Goal: Information Seeking & Learning: Find specific fact

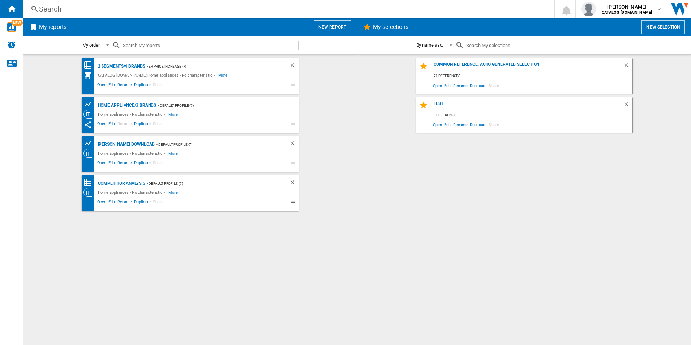
click at [331, 29] on button "New report" at bounding box center [332, 27] width 37 height 14
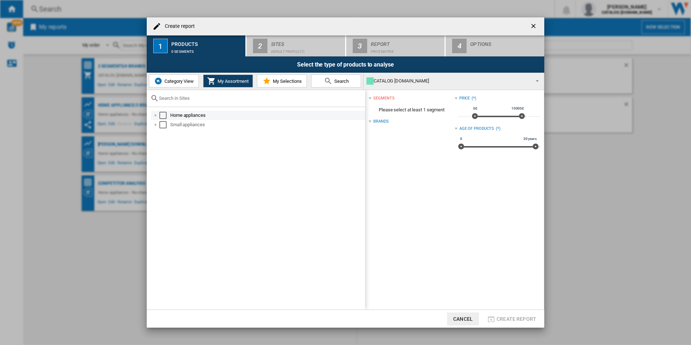
click at [161, 114] on div "Select" at bounding box center [162, 115] width 7 height 7
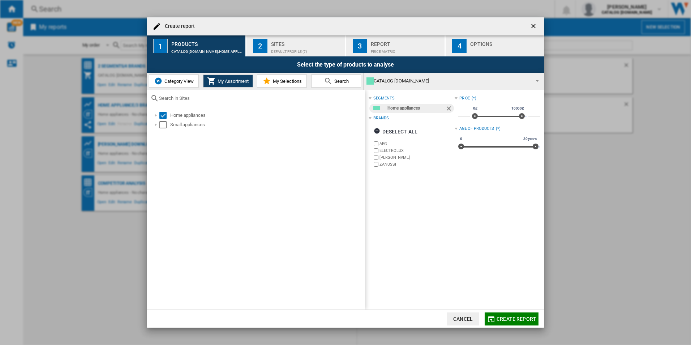
click at [387, 151] on label "ELECTROLUX" at bounding box center [416, 150] width 75 height 5
drag, startPoint x: 386, startPoint y: 157, endPoint x: 385, endPoint y: 162, distance: 4.4
click at [385, 157] on label "[PERSON_NAME]" at bounding box center [416, 157] width 75 height 5
click at [384, 163] on label "ZANUSSI" at bounding box center [416, 164] width 75 height 5
drag, startPoint x: 281, startPoint y: 43, endPoint x: 327, endPoint y: 56, distance: 47.8
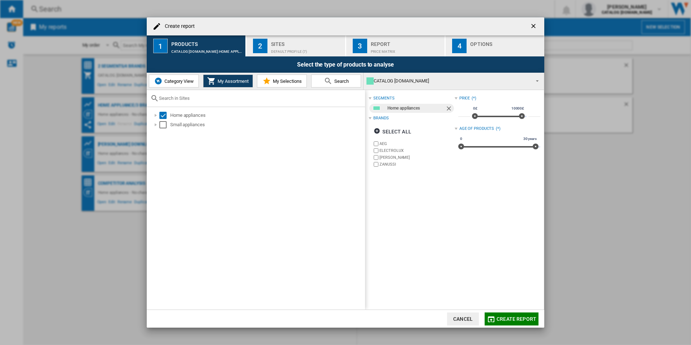
click at [281, 43] on div "Sites" at bounding box center [306, 42] width 71 height 8
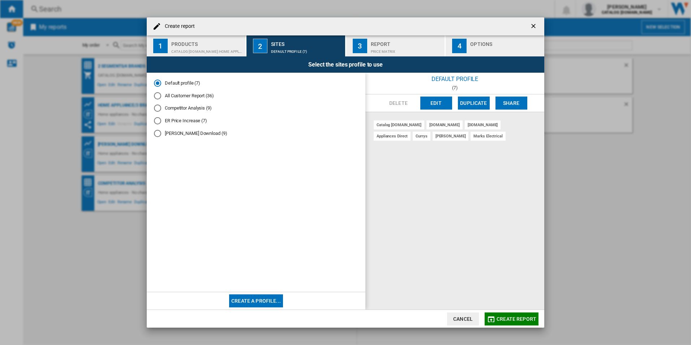
click at [430, 102] on button "Edit" at bounding box center [436, 102] width 32 height 13
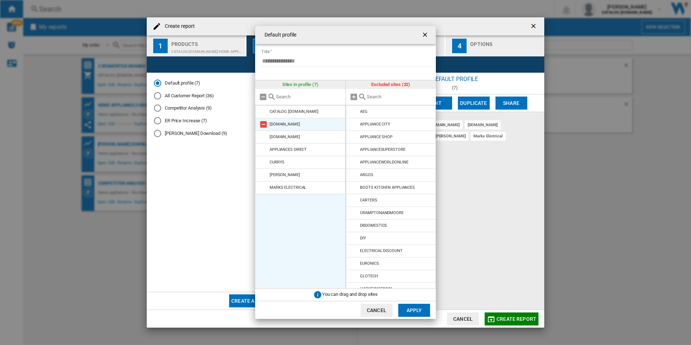
click at [263, 121] on md-icon at bounding box center [263, 124] width 9 height 9
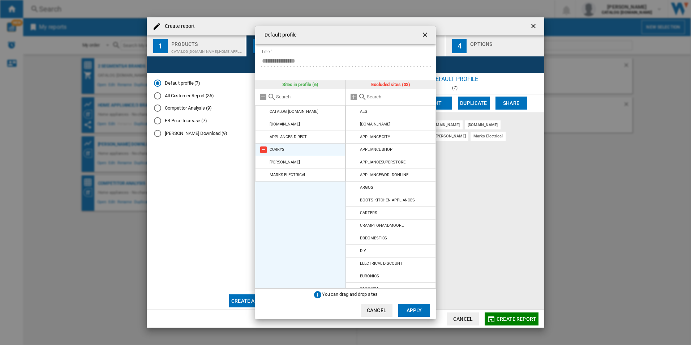
click at [265, 137] on md-icon at bounding box center [263, 137] width 9 height 9
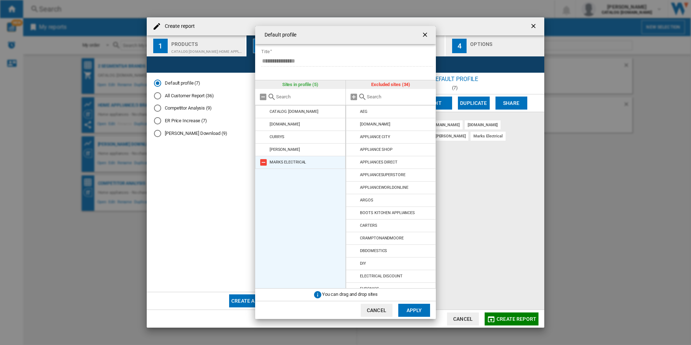
click at [266, 163] on md-icon at bounding box center [263, 162] width 9 height 9
click at [356, 200] on md-icon at bounding box center [354, 200] width 9 height 9
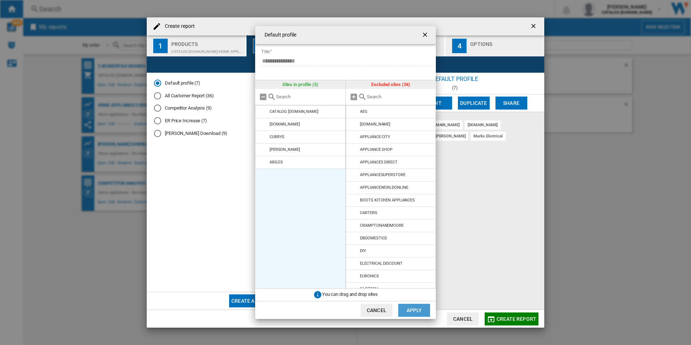
drag, startPoint x: 419, startPoint y: 313, endPoint x: 430, endPoint y: 311, distance: 10.9
click at [419, 312] on button "Apply" at bounding box center [414, 310] width 32 height 13
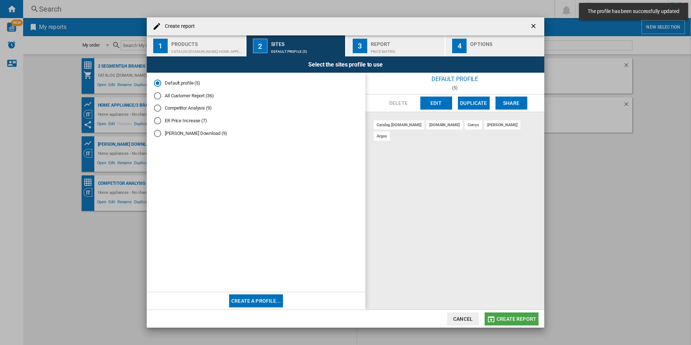
click at [495, 317] on md-icon "button" at bounding box center [491, 319] width 9 height 9
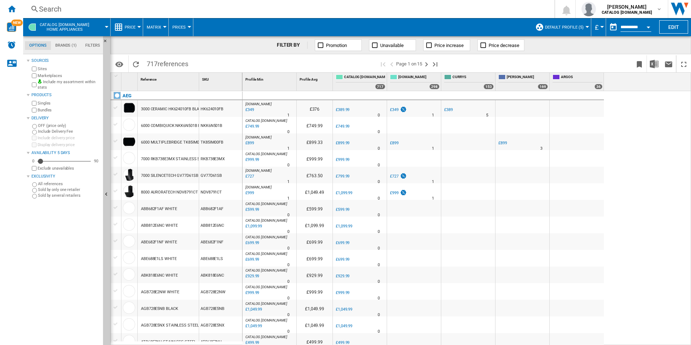
click at [301, 8] on div "Search" at bounding box center [287, 9] width 497 height 10
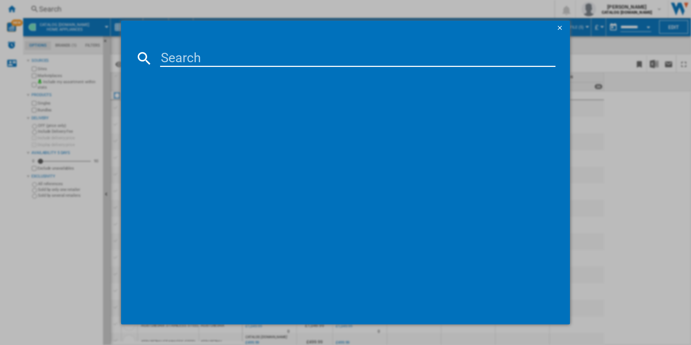
click at [225, 63] on input at bounding box center [358, 58] width 396 height 17
paste input "BPX535061M"
type input "BPX535061M"
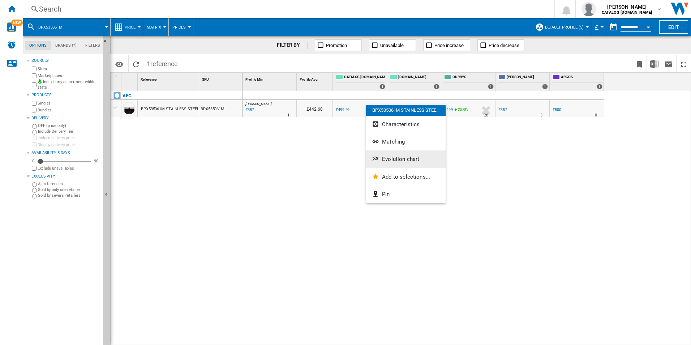
click at [409, 162] on span "Evolution chart" at bounding box center [400, 159] width 37 height 7
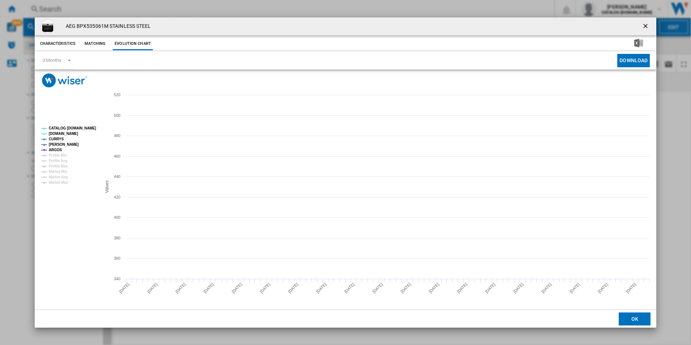
click at [64, 127] on tspan "CATALOG [DOMAIN_NAME]" at bounding box center [72, 128] width 47 height 4
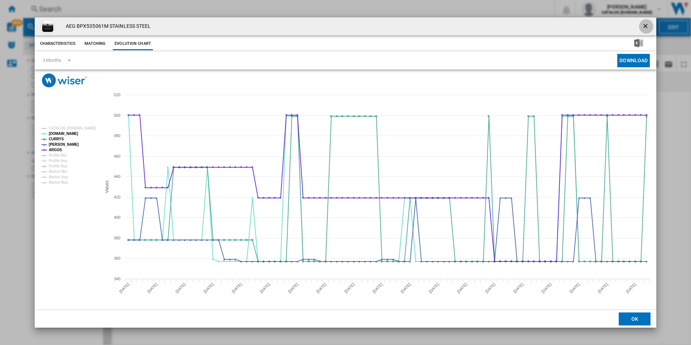
click at [650, 25] on ng-md-icon "getI18NText('BUTTONS.CLOSE_DIALOG')" at bounding box center [646, 26] width 9 height 9
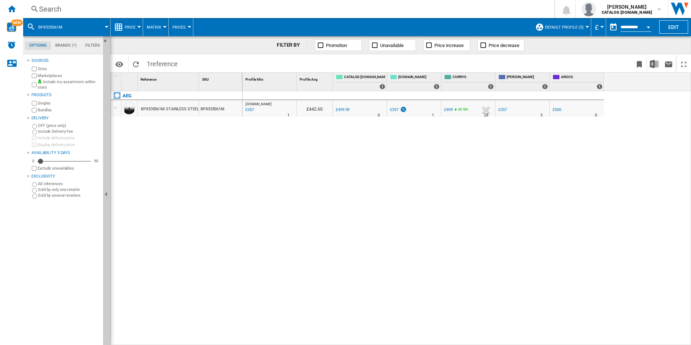
click at [425, 14] on div "Search Search 0 [PERSON_NAME] CATALOG [DOMAIN_NAME] CATALOG [DOMAIN_NAME] My se…" at bounding box center [357, 9] width 668 height 18
drag, startPoint x: 387, startPoint y: 15, endPoint x: 380, endPoint y: 14, distance: 6.9
click at [380, 14] on div "Search Search 0 [PERSON_NAME] CATALOG [DOMAIN_NAME] CATALOG [DOMAIN_NAME] My se…" at bounding box center [357, 9] width 668 height 18
click at [368, 13] on div "Search" at bounding box center [287, 9] width 497 height 10
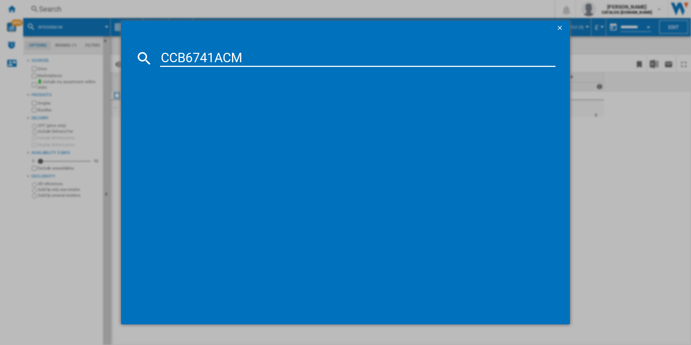
type input "CCB6741ACM"
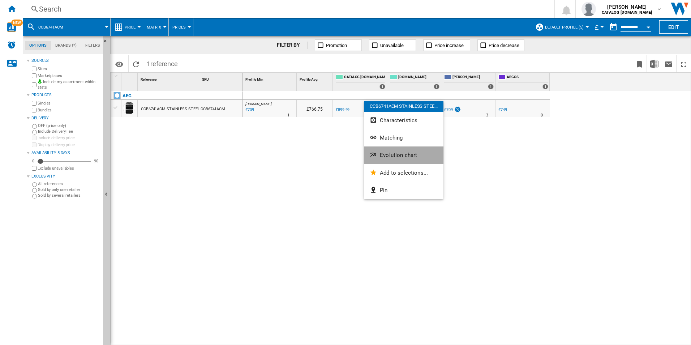
click at [390, 147] on button "Evolution chart" at bounding box center [403, 154] width 79 height 17
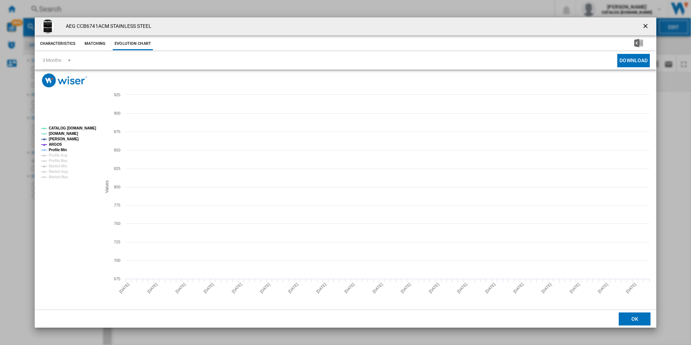
click at [61, 151] on tspan "Profile Min" at bounding box center [58, 150] width 18 height 4
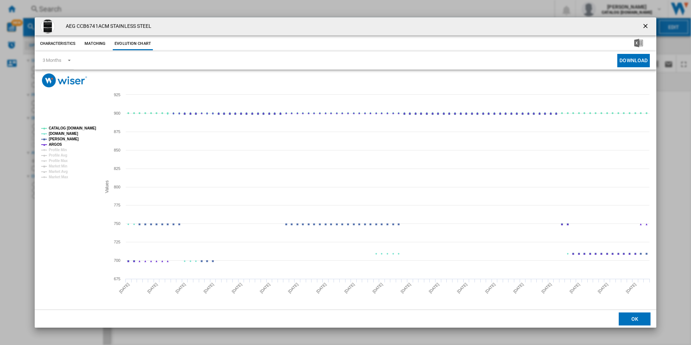
click at [71, 126] on tspan "CATALOG [DOMAIN_NAME]" at bounding box center [72, 128] width 47 height 4
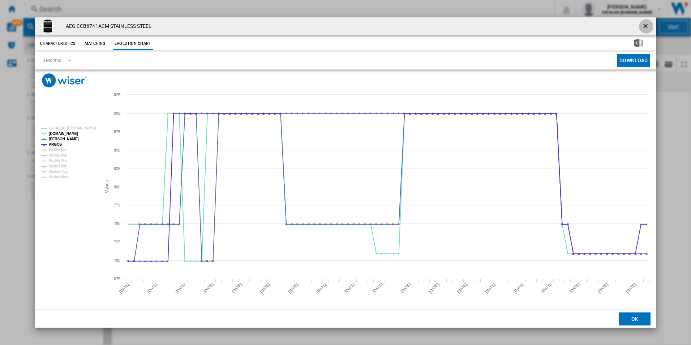
click at [652, 25] on button "Product popup" at bounding box center [646, 26] width 14 height 14
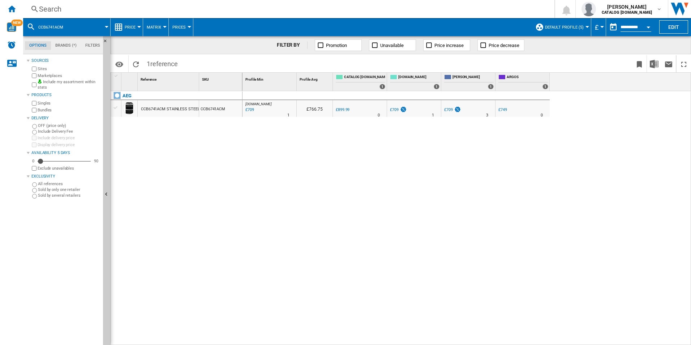
drag, startPoint x: 349, startPoint y: 14, endPoint x: 338, endPoint y: 10, distance: 11.9
click at [349, 14] on div "Search Search 0 [PERSON_NAME] CATALOG [DOMAIN_NAME] CATALOG [DOMAIN_NAME] My se…" at bounding box center [357, 9] width 668 height 18
click at [338, 10] on div "Search" at bounding box center [287, 9] width 497 height 10
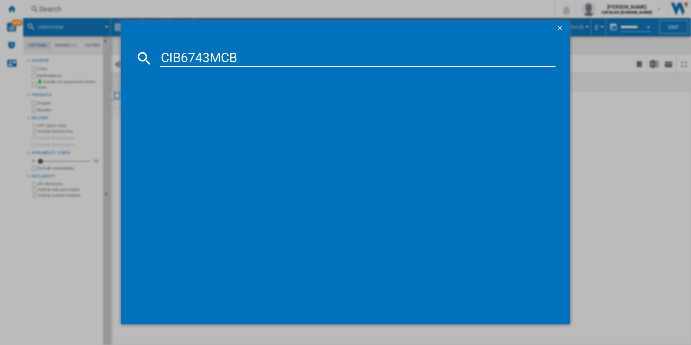
type input "CIB6743MCB"
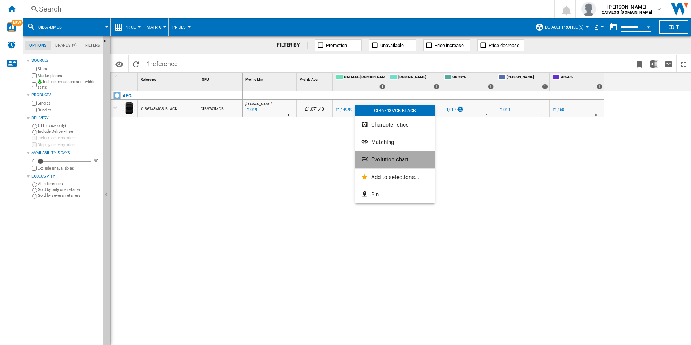
click at [390, 158] on span "Evolution chart" at bounding box center [389, 159] width 37 height 7
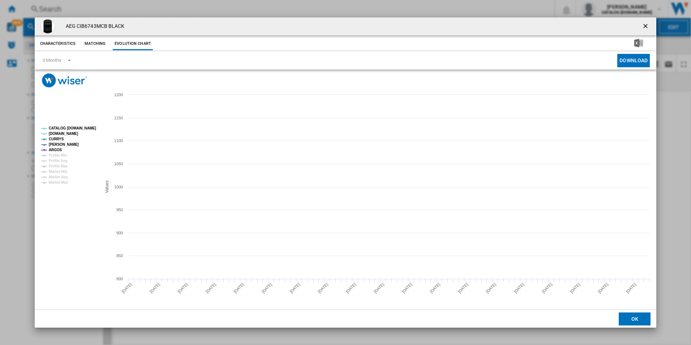
click at [64, 126] on tspan "CATALOG [DOMAIN_NAME]" at bounding box center [72, 128] width 47 height 4
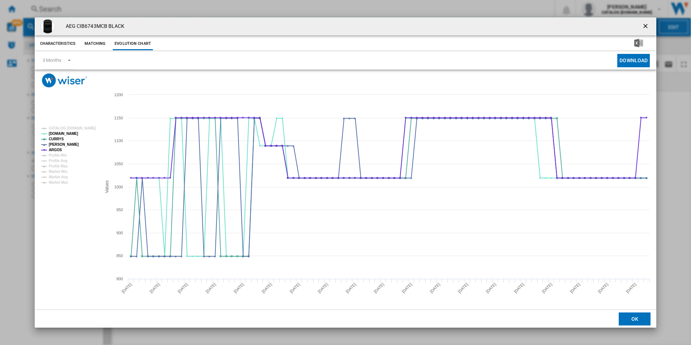
click at [649, 26] on ng-md-icon "getI18NText('BUTTONS.CLOSE_DIALOG')" at bounding box center [646, 26] width 9 height 9
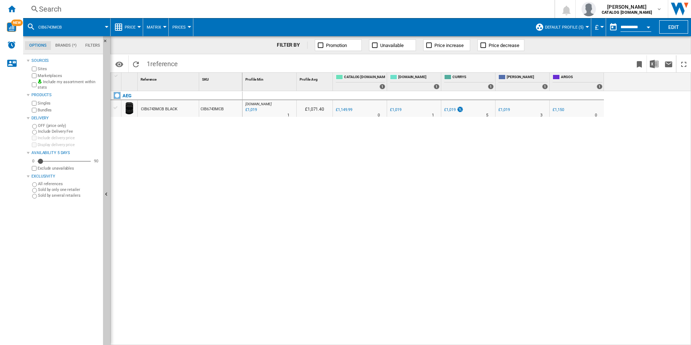
click at [384, 8] on div "Search" at bounding box center [287, 9] width 497 height 10
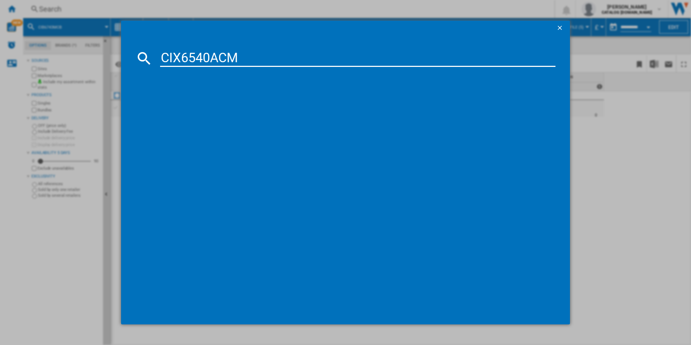
type input "CIX6540ACM"
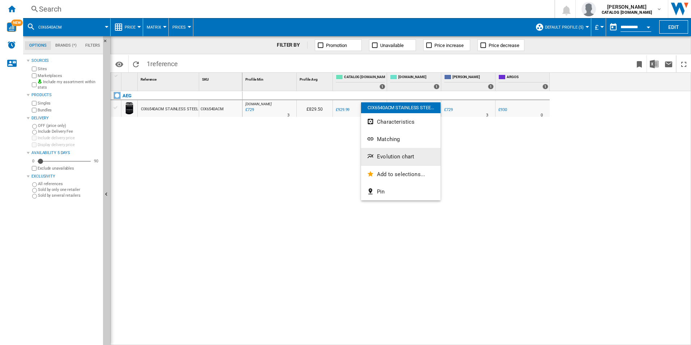
click at [392, 159] on span "Evolution chart" at bounding box center [395, 156] width 37 height 7
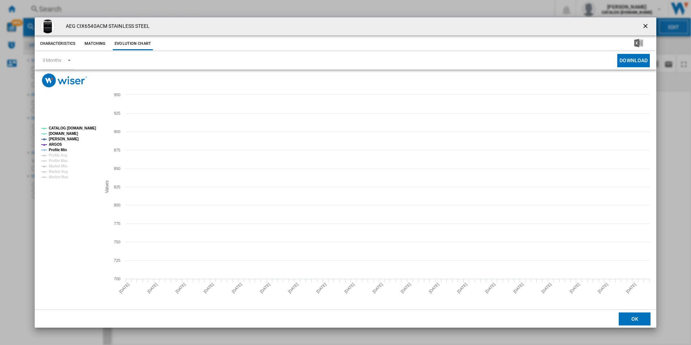
click at [63, 150] on tspan "Profile Min" at bounding box center [58, 150] width 18 height 4
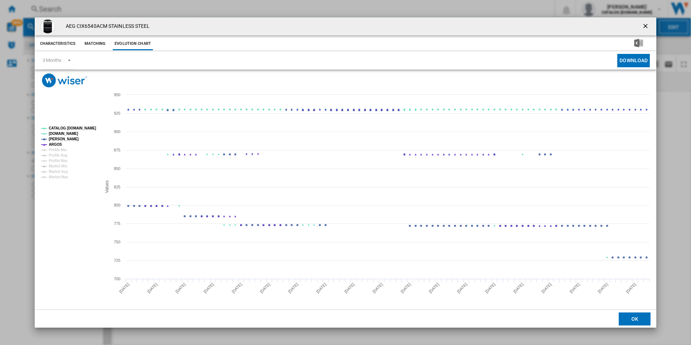
click at [66, 126] on tspan "CATALOG [DOMAIN_NAME]" at bounding box center [72, 128] width 47 height 4
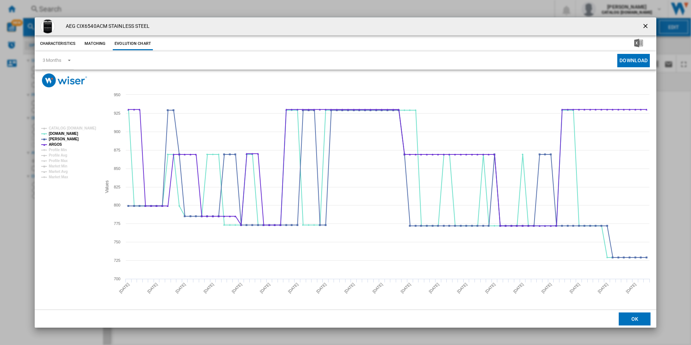
drag, startPoint x: 643, startPoint y: 25, endPoint x: 613, endPoint y: 23, distance: 30.0
click at [643, 25] on ng-md-icon "getI18NText('BUTTONS.CLOSE_DIALOG')" at bounding box center [646, 26] width 9 height 9
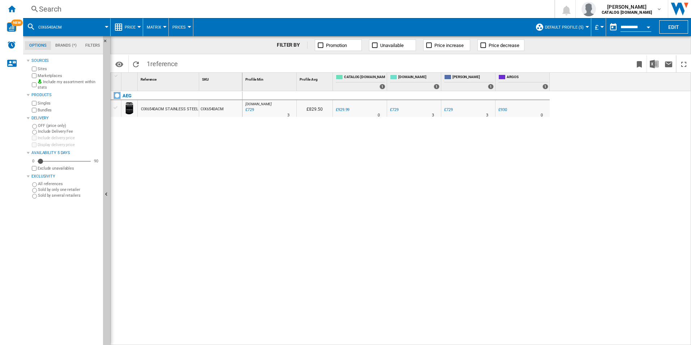
click at [382, 9] on div "Search" at bounding box center [287, 9] width 497 height 10
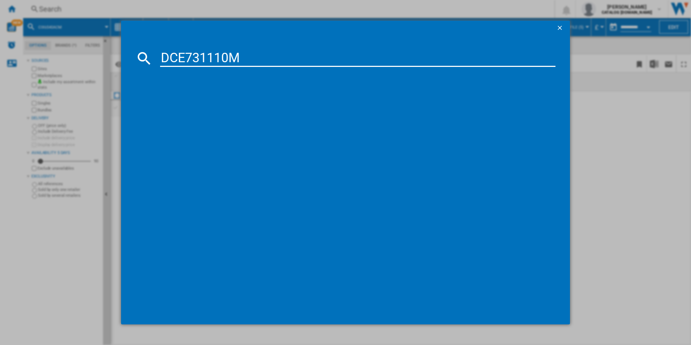
type input "DCE731110M"
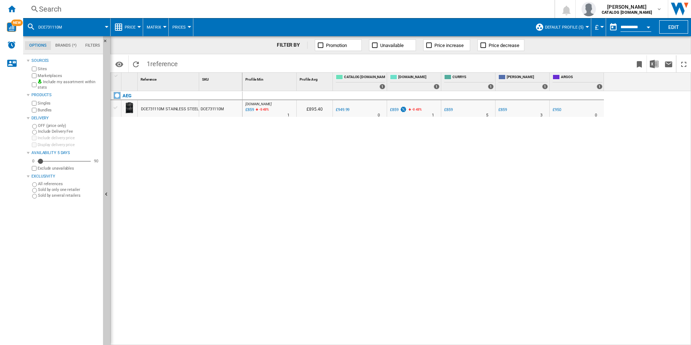
drag, startPoint x: 363, startPoint y: 106, endPoint x: 371, endPoint y: 116, distance: 12.9
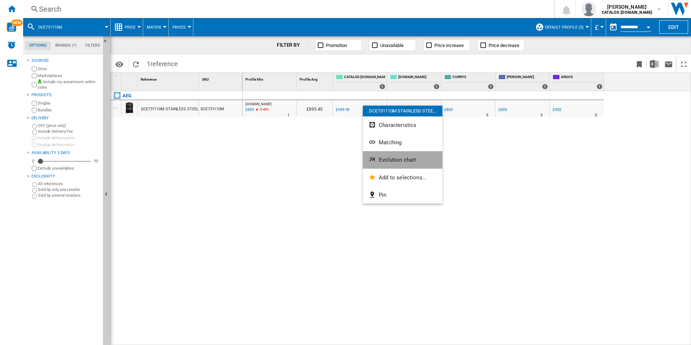
click at [387, 158] on span "Evolution chart" at bounding box center [397, 159] width 37 height 7
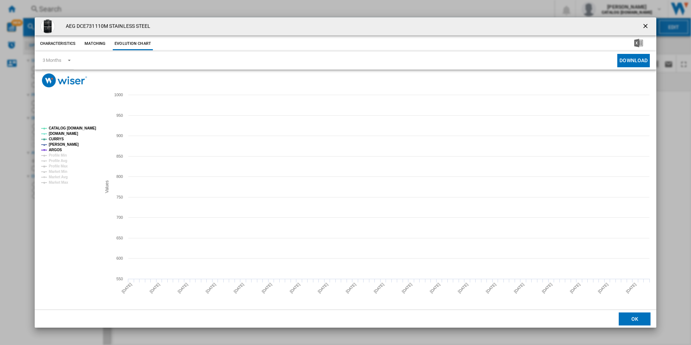
click at [65, 128] on tspan "CATALOG [DOMAIN_NAME]" at bounding box center [72, 128] width 47 height 4
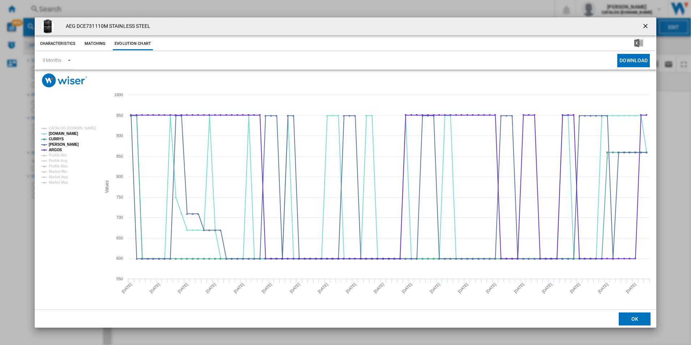
drag, startPoint x: 644, startPoint y: 24, endPoint x: 526, endPoint y: 23, distance: 118.2
click at [644, 24] on ng-md-icon "getI18NText('BUTTONS.CLOSE_DIALOG')" at bounding box center [646, 26] width 9 height 9
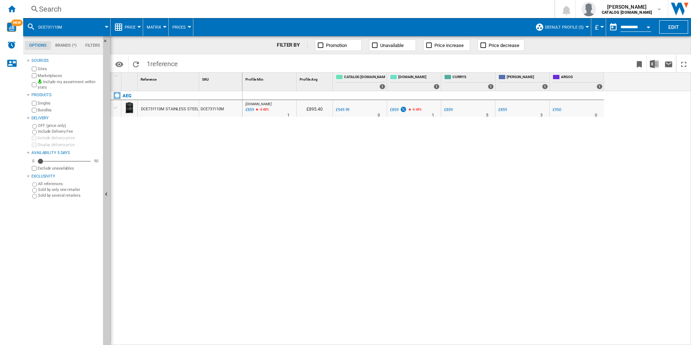
click at [372, 11] on div "Search" at bounding box center [287, 9] width 497 height 10
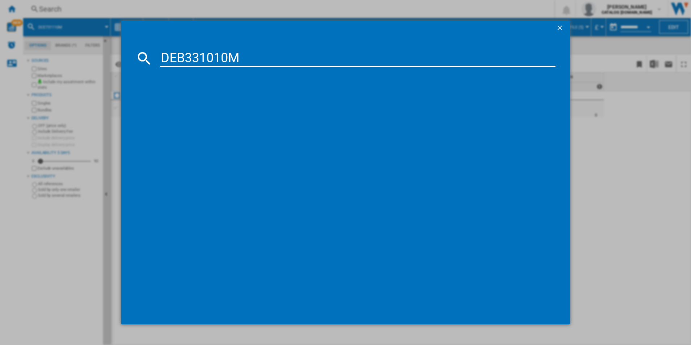
type input "DEB331010M"
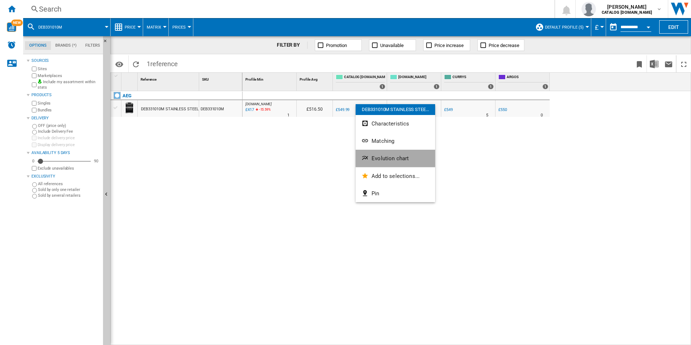
click at [383, 154] on button "Evolution chart" at bounding box center [395, 158] width 79 height 17
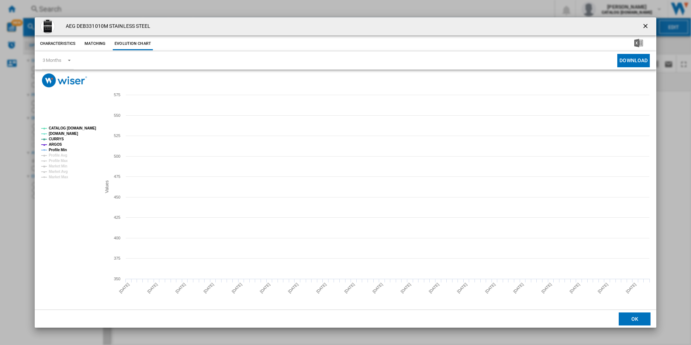
click at [63, 148] on tspan "Profile Min" at bounding box center [58, 150] width 18 height 4
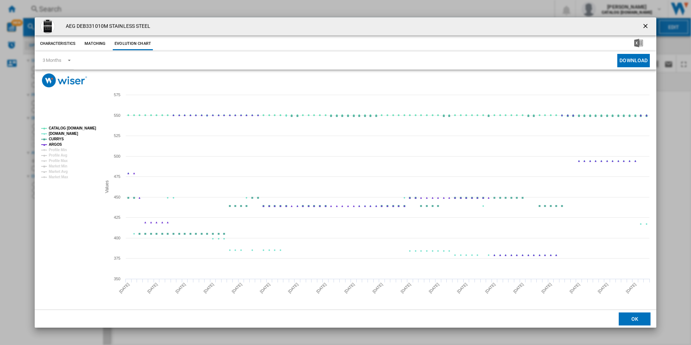
click at [69, 128] on tspan "CATALOG [DOMAIN_NAME]" at bounding box center [72, 128] width 47 height 4
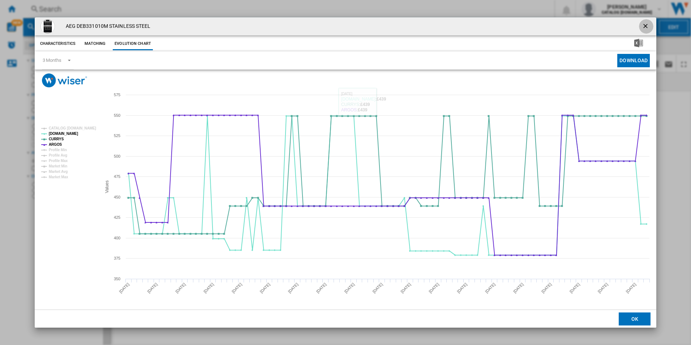
click at [647, 23] on ng-md-icon "getI18NText('BUTTONS.CLOSE_DIALOG')" at bounding box center [646, 26] width 9 height 9
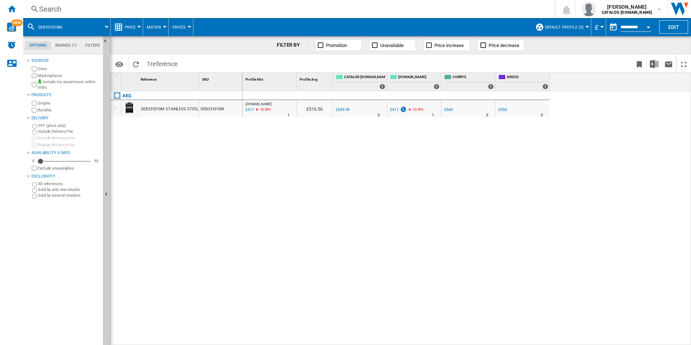
click at [384, 14] on div "Search Search 0 [PERSON_NAME] CATALOG [DOMAIN_NAME] CATALOG [DOMAIN_NAME] My se…" at bounding box center [357, 9] width 668 height 18
click at [363, 10] on div "Search" at bounding box center [287, 9] width 497 height 10
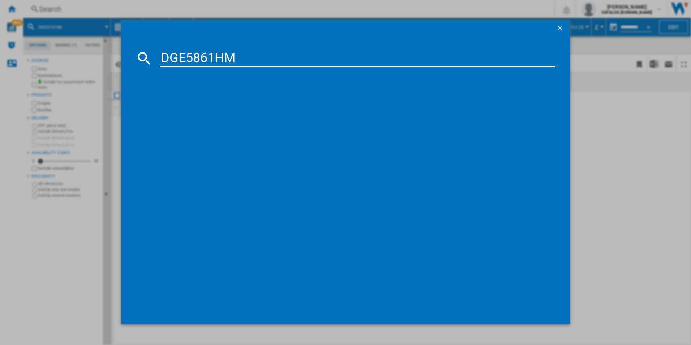
type input "DGE5861HM"
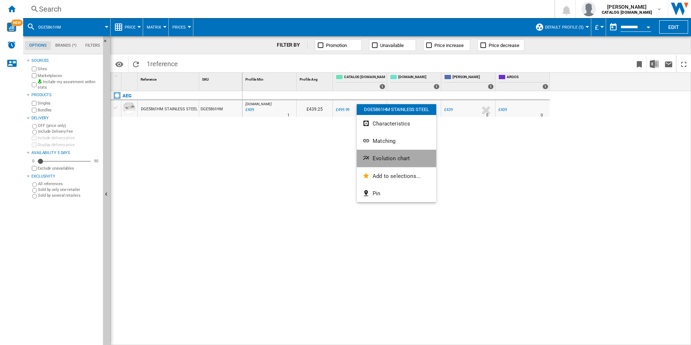
click at [391, 161] on span "Evolution chart" at bounding box center [391, 158] width 37 height 7
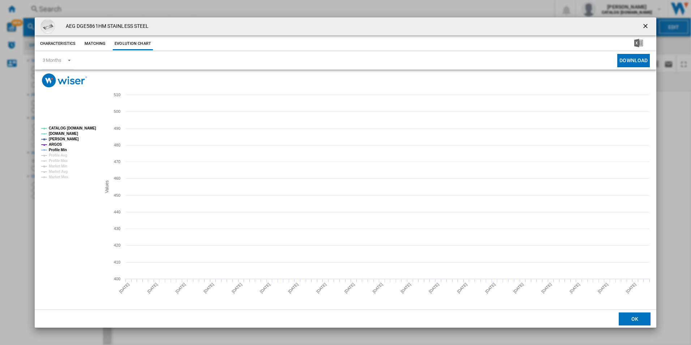
click at [53, 149] on tspan "Profile Min" at bounding box center [58, 150] width 18 height 4
click at [77, 129] on tspan "CATALOG [DOMAIN_NAME]" at bounding box center [72, 128] width 47 height 4
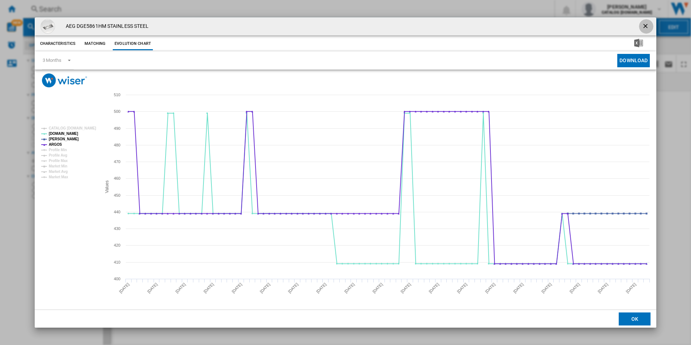
drag, startPoint x: 648, startPoint y: 26, endPoint x: 379, endPoint y: 16, distance: 269.0
click at [646, 26] on ng-md-icon "getI18NText('BUTTONS.CLOSE_DIALOG')" at bounding box center [646, 26] width 9 height 9
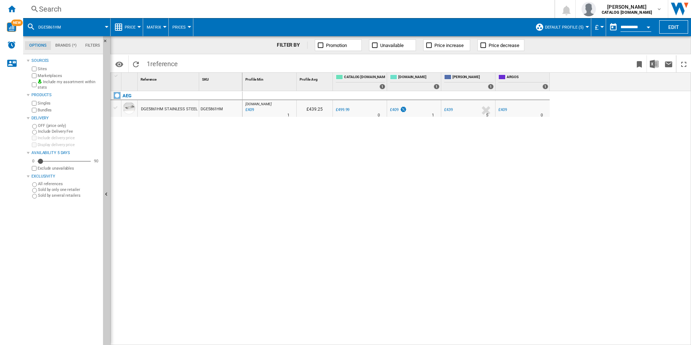
click at [363, 12] on div "Search" at bounding box center [287, 9] width 497 height 10
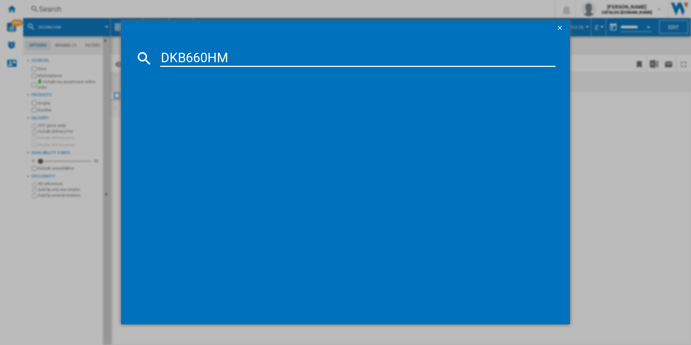
type input "DKB660HM"
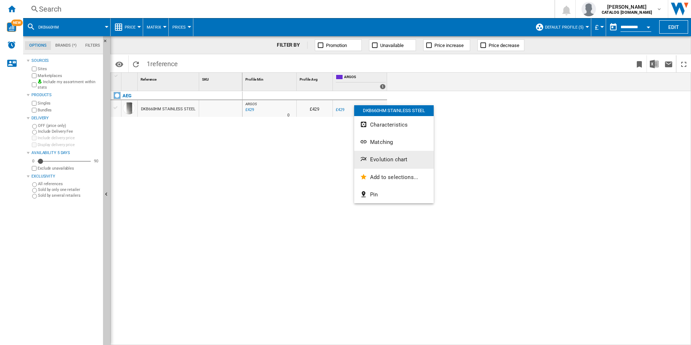
click at [388, 162] on span "Evolution chart" at bounding box center [388, 159] width 37 height 7
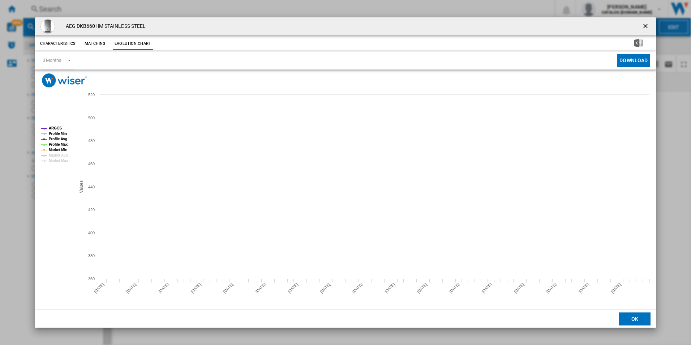
click at [60, 133] on tspan "Profile Min" at bounding box center [58, 134] width 18 height 4
click at [62, 138] on tspan "Profile Avg" at bounding box center [58, 139] width 18 height 4
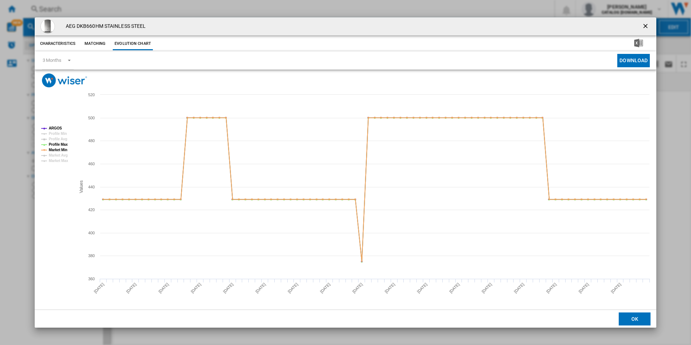
click at [60, 142] on tspan "Profile Max" at bounding box center [58, 144] width 19 height 4
click at [60, 148] on tspan "Market Min" at bounding box center [58, 150] width 18 height 4
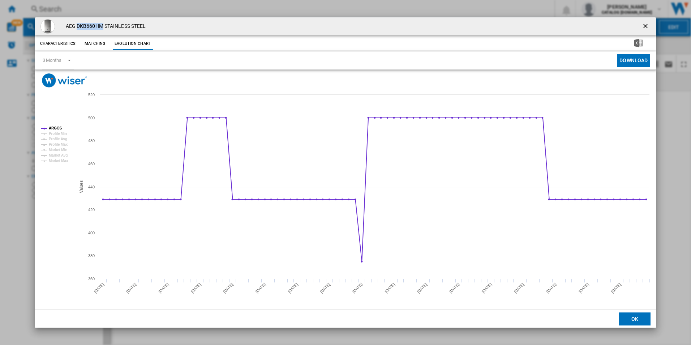
drag, startPoint x: 104, startPoint y: 27, endPoint x: 78, endPoint y: 29, distance: 26.1
click at [78, 29] on h4 "AEG DKB660HM STAINLESS STEEL" at bounding box center [104, 26] width 84 height 7
copy h4 "DKB660HM"
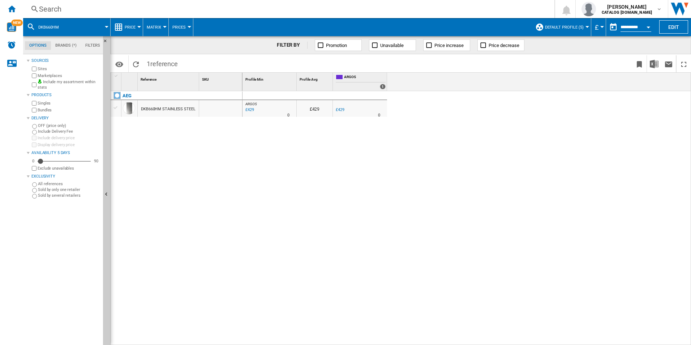
click at [339, 10] on div "Search" at bounding box center [287, 9] width 497 height 10
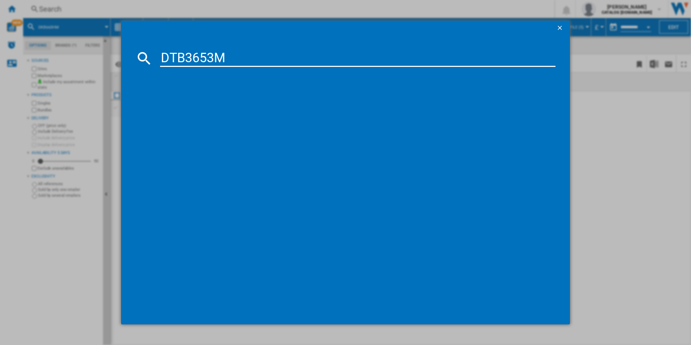
type input "DTB3653M"
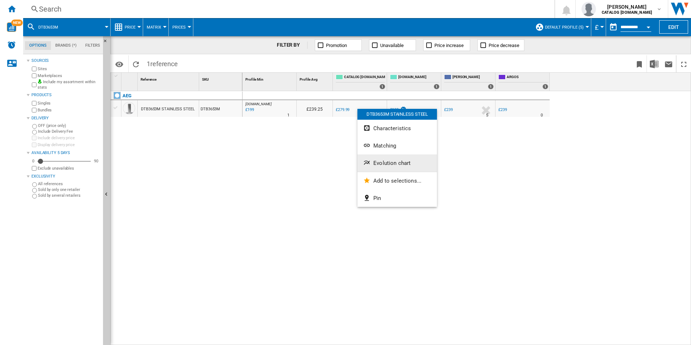
click at [384, 163] on span "Evolution chart" at bounding box center [391, 163] width 37 height 7
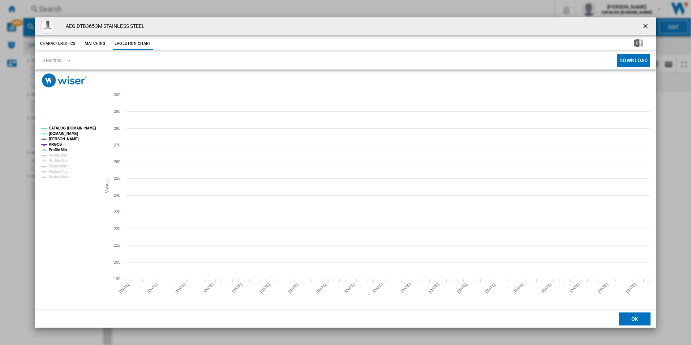
click at [63, 149] on tspan "Profile Min" at bounding box center [58, 150] width 18 height 4
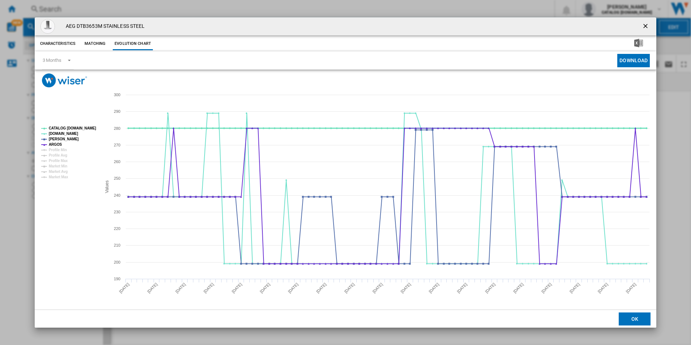
click at [75, 127] on tspan "CATALOG [DOMAIN_NAME]" at bounding box center [72, 128] width 47 height 4
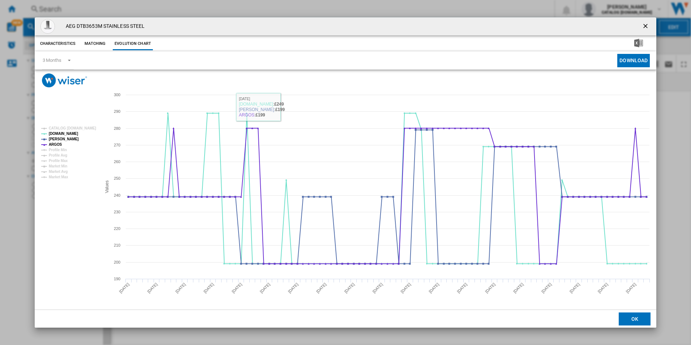
drag, startPoint x: 650, startPoint y: 28, endPoint x: 610, endPoint y: 24, distance: 39.6
click at [650, 28] on ng-md-icon "getI18NText('BUTTONS.CLOSE_DIALOG')" at bounding box center [646, 26] width 9 height 9
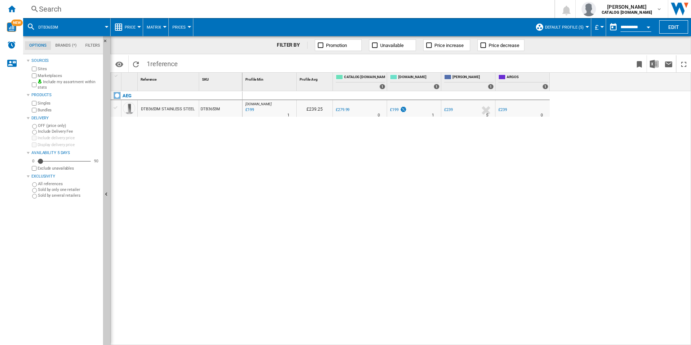
click at [384, 11] on div "Search" at bounding box center [287, 9] width 497 height 10
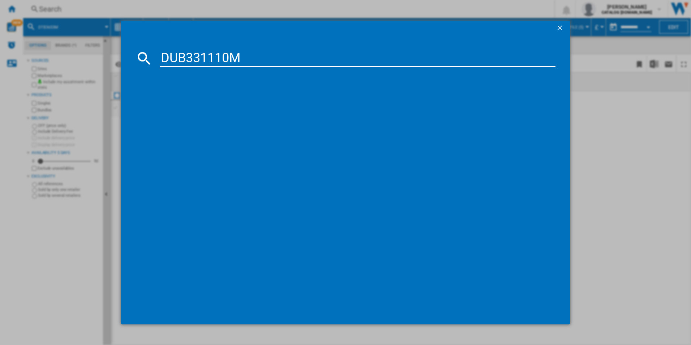
type input "DUB331110M"
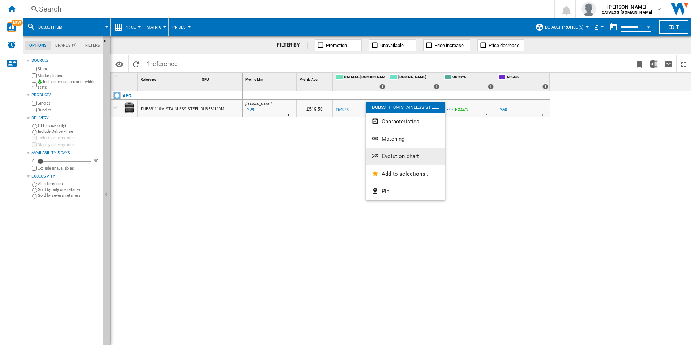
click at [404, 154] on span "Evolution chart" at bounding box center [400, 156] width 37 height 7
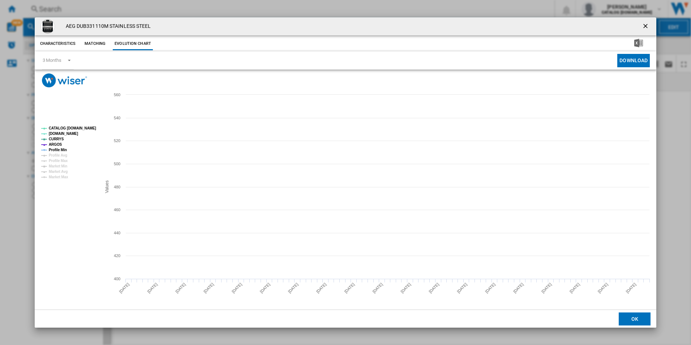
click at [63, 148] on tspan "Profile Min" at bounding box center [58, 150] width 18 height 4
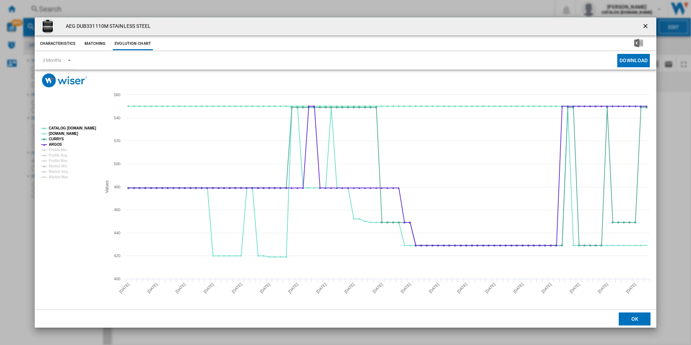
click at [70, 126] on tspan "CATALOG [DOMAIN_NAME]" at bounding box center [72, 128] width 47 height 4
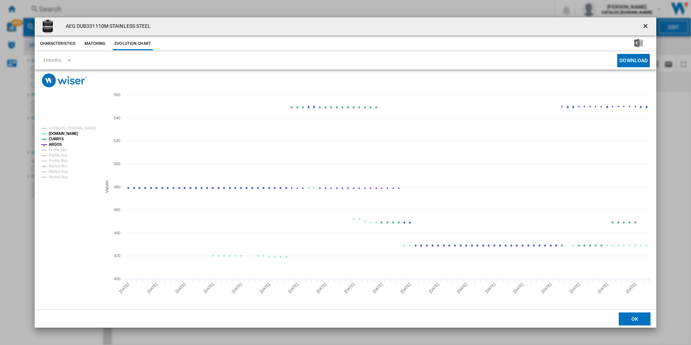
click at [70, 127] on tspan "CATALOG [DOMAIN_NAME]" at bounding box center [72, 128] width 47 height 4
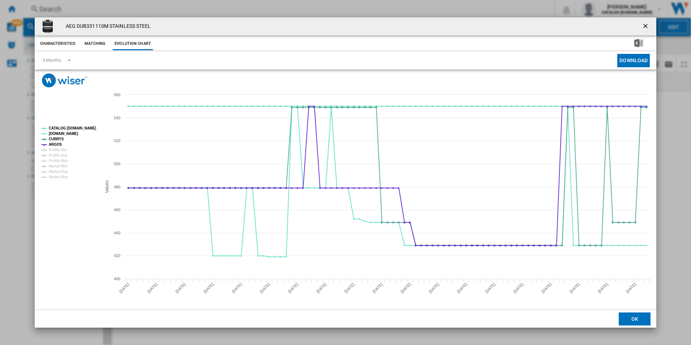
click at [646, 24] on ng-md-icon "getI18NText('BUTTONS.CLOSE_DIALOG')" at bounding box center [646, 26] width 9 height 9
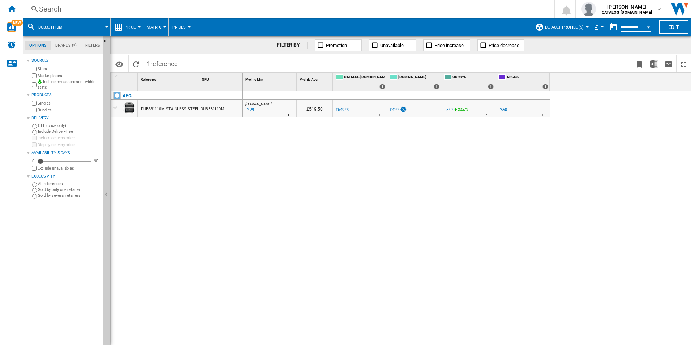
click at [303, 8] on div "Search" at bounding box center [287, 9] width 497 height 10
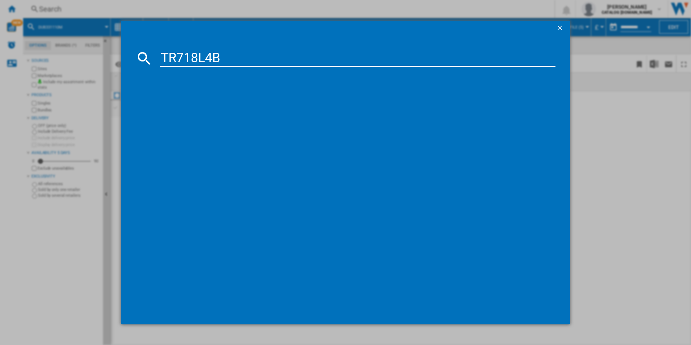
type input "TR718L4B"
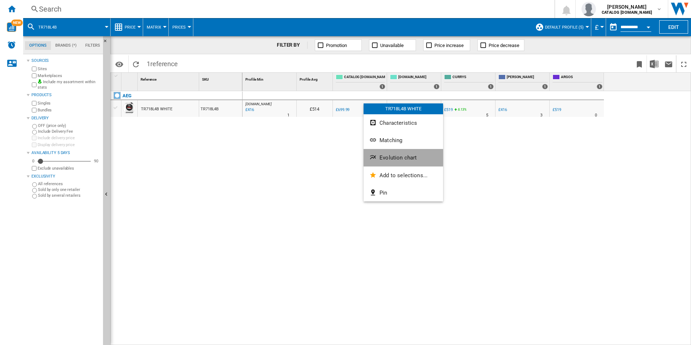
click at [394, 156] on span "Evolution chart" at bounding box center [397, 157] width 37 height 7
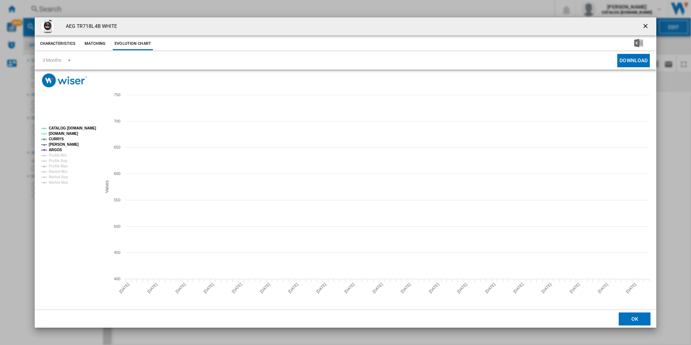
click at [74, 128] on tspan "CATALOG [DOMAIN_NAME]" at bounding box center [72, 128] width 47 height 4
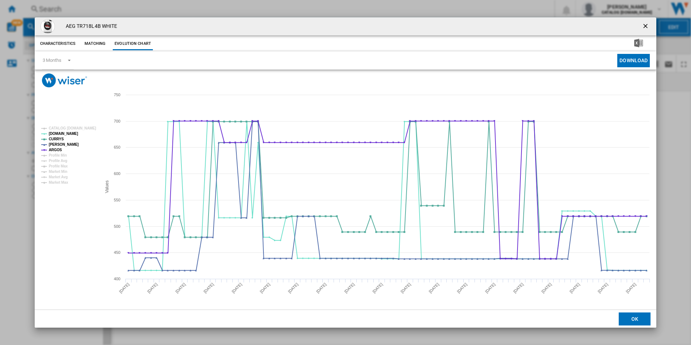
click at [649, 24] on ng-md-icon "getI18NText('BUTTONS.CLOSE_DIALOG')" at bounding box center [646, 26] width 9 height 9
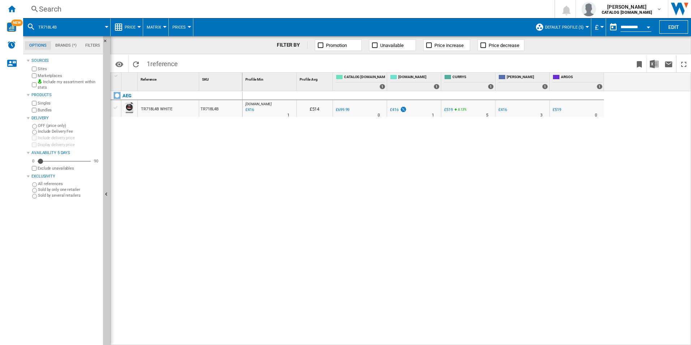
click at [409, 9] on div "Search" at bounding box center [287, 9] width 497 height 10
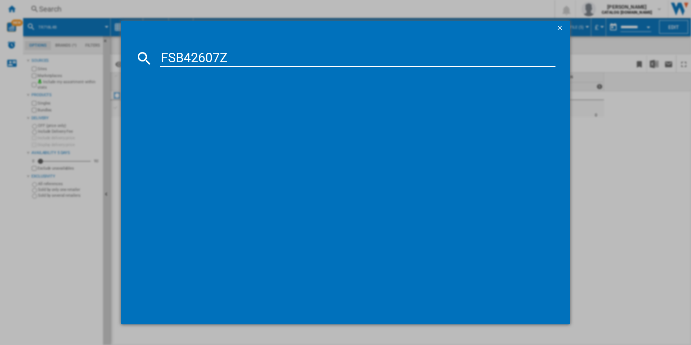
type input "FSB42607Z"
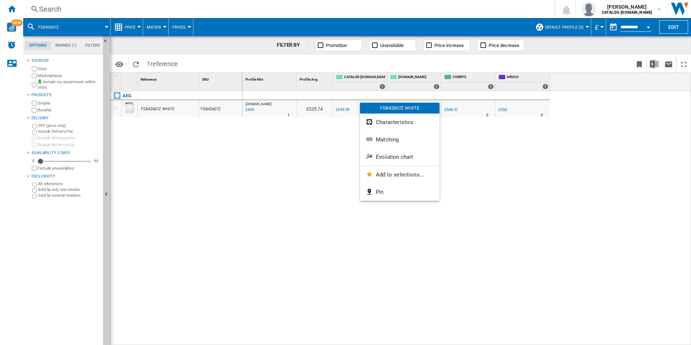
click at [399, 153] on button "Evolution chart" at bounding box center [399, 156] width 79 height 17
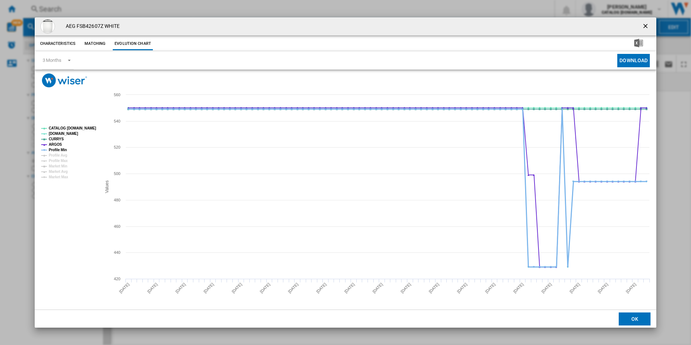
click at [64, 149] on tspan "Profile Min" at bounding box center [58, 150] width 18 height 4
click at [69, 128] on tspan "CATALOG [DOMAIN_NAME]" at bounding box center [72, 128] width 47 height 4
drag, startPoint x: 648, startPoint y: 25, endPoint x: 517, endPoint y: 22, distance: 130.8
click at [646, 25] on ng-md-icon "getI18NText('BUTTONS.CLOSE_DIALOG')" at bounding box center [646, 26] width 9 height 9
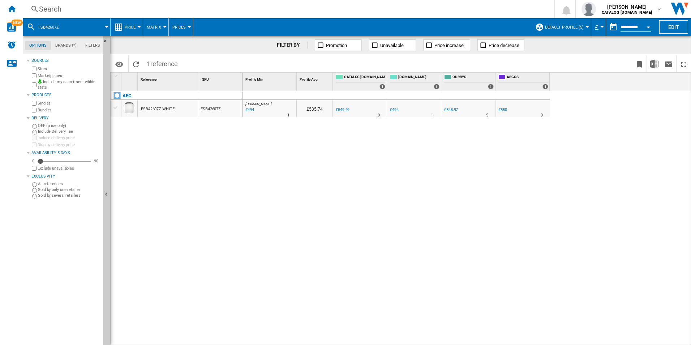
click at [421, 9] on div "Search" at bounding box center [287, 9] width 497 height 10
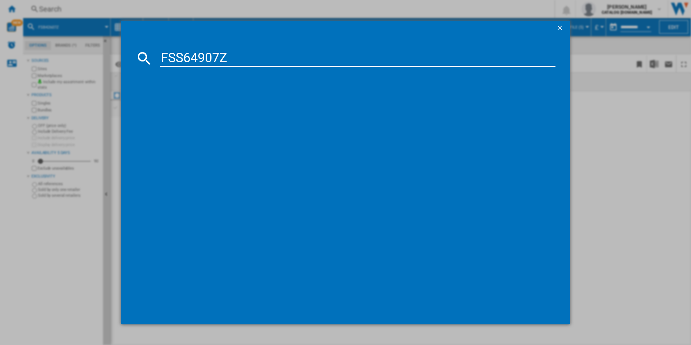
type input "FSS64907Z"
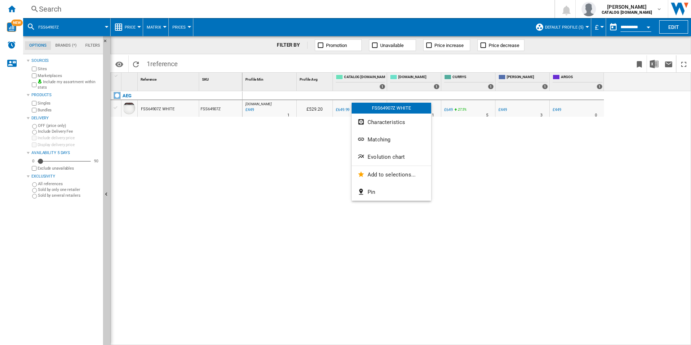
click at [381, 159] on button "Evolution chart" at bounding box center [391, 156] width 79 height 17
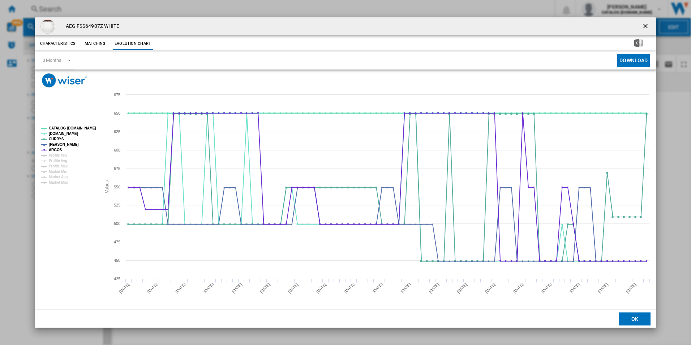
click at [66, 128] on tspan "CATALOG [DOMAIN_NAME]" at bounding box center [72, 128] width 47 height 4
drag, startPoint x: 650, startPoint y: 22, endPoint x: 441, endPoint y: 18, distance: 208.6
click at [649, 22] on ng-md-icon "getI18NText('BUTTONS.CLOSE_DIALOG')" at bounding box center [646, 26] width 9 height 9
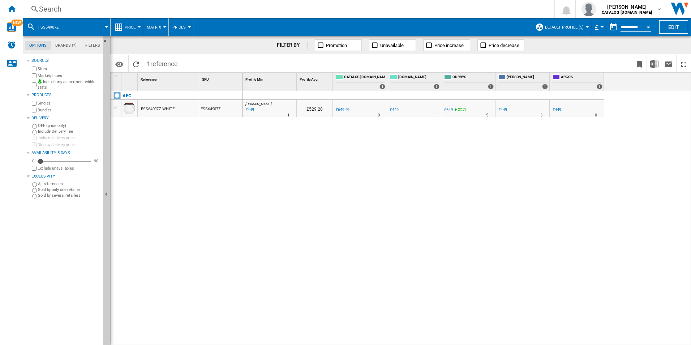
click at [384, 7] on div "Search" at bounding box center [287, 9] width 497 height 10
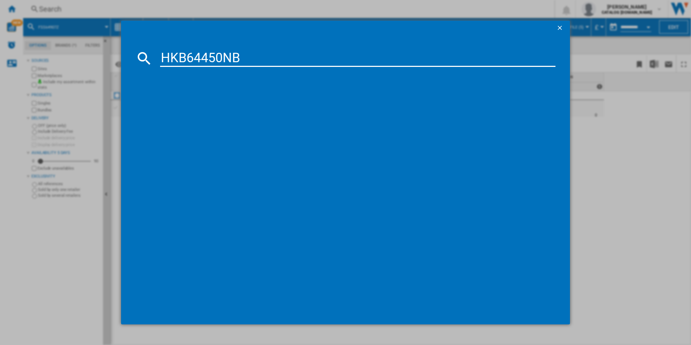
type input "HKB64450NB"
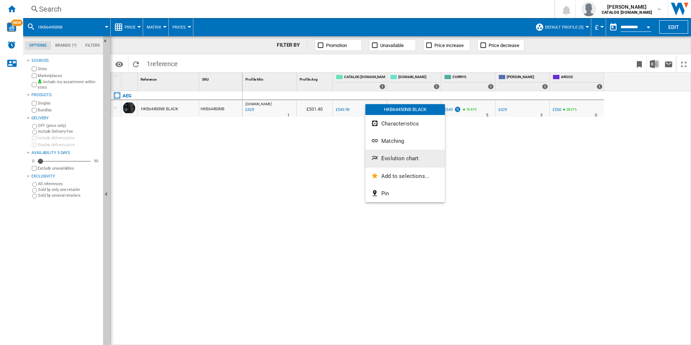
click at [395, 156] on span "Evolution chart" at bounding box center [399, 158] width 37 height 7
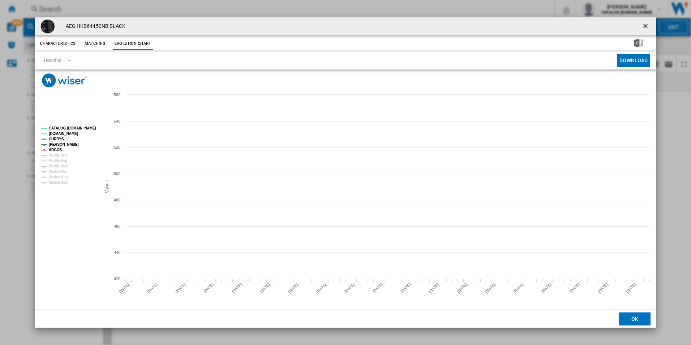
click at [55, 151] on tspan "ARGOS" at bounding box center [55, 150] width 13 height 4
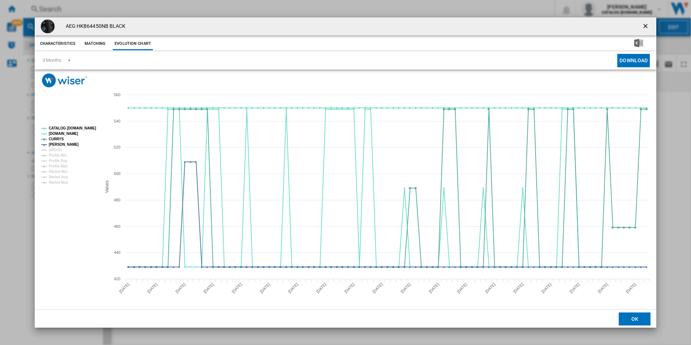
click at [55, 149] on tspan "ARGOS" at bounding box center [55, 150] width 13 height 4
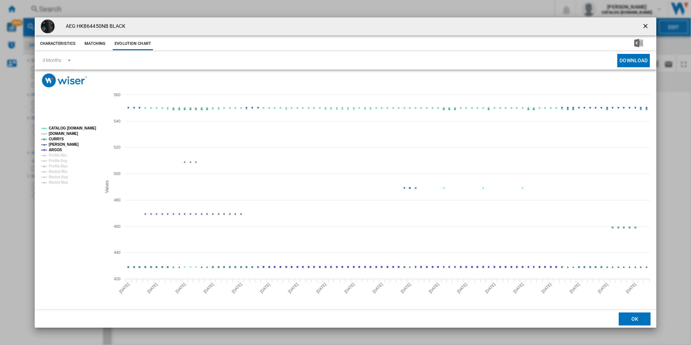
click at [70, 129] on tspan "CATALOG [DOMAIN_NAME]" at bounding box center [72, 128] width 47 height 4
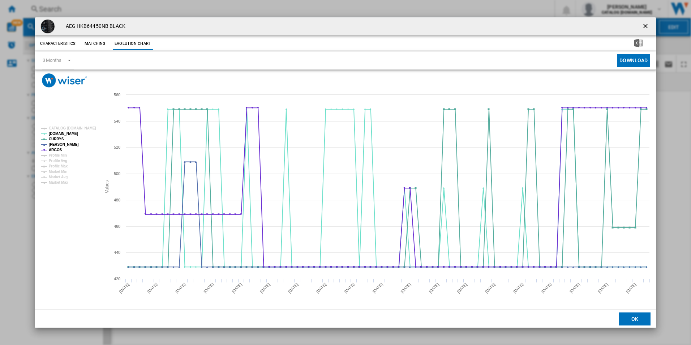
click at [652, 25] on button "Product popup" at bounding box center [646, 26] width 14 height 14
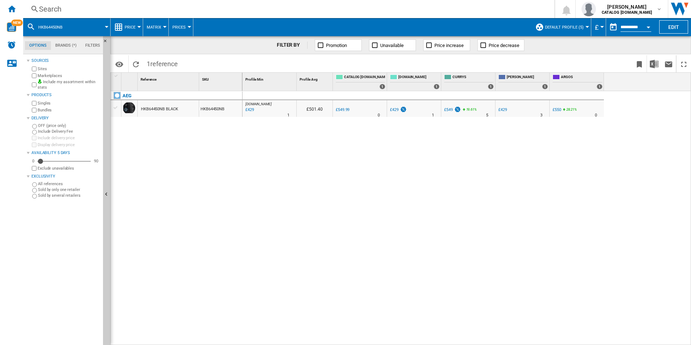
click at [379, 12] on div "Search" at bounding box center [287, 9] width 497 height 10
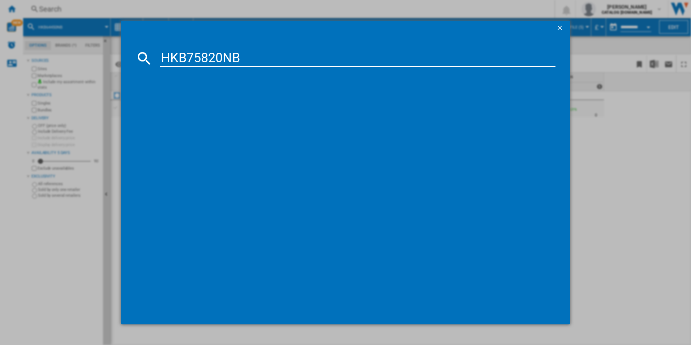
type input "HKB75820NB"
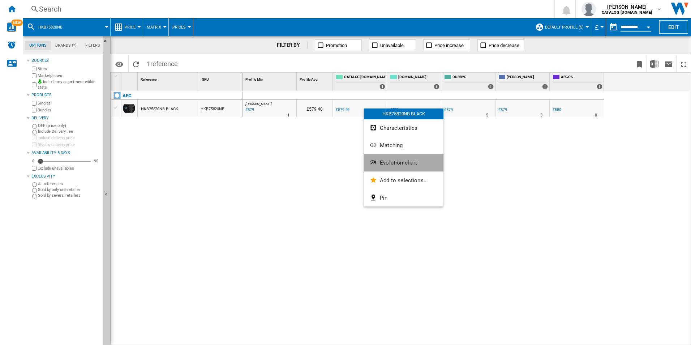
click at [405, 162] on span "Evolution chart" at bounding box center [398, 162] width 37 height 7
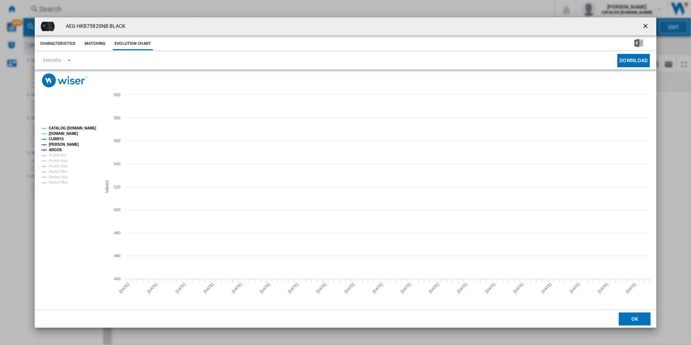
click at [65, 127] on tspan "CATALOG [DOMAIN_NAME]" at bounding box center [72, 128] width 47 height 4
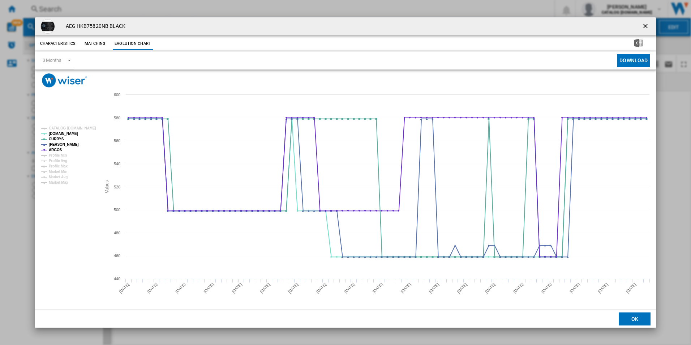
click at [648, 22] on ng-md-icon "getI18NText('BUTTONS.CLOSE_DIALOG')" at bounding box center [646, 26] width 9 height 9
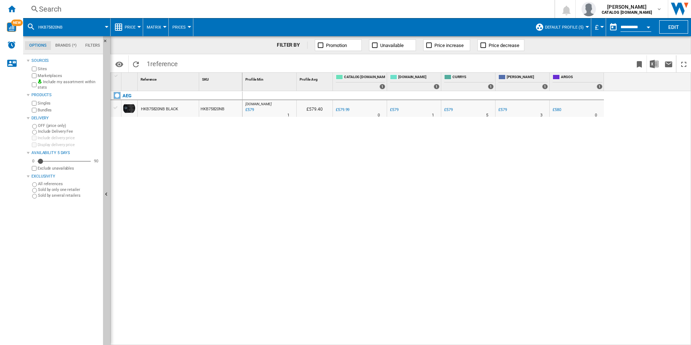
click at [357, 10] on div "Search" at bounding box center [287, 9] width 497 height 10
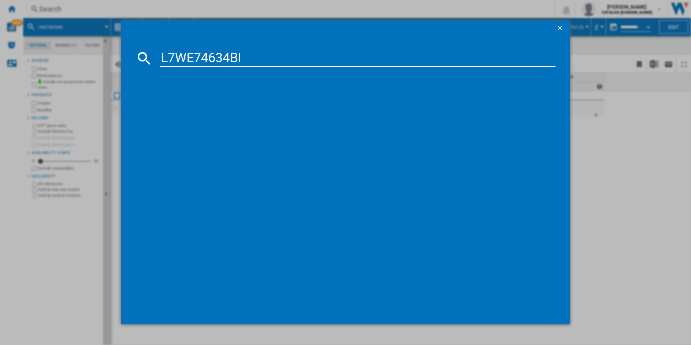
type input "L7WE74634BI"
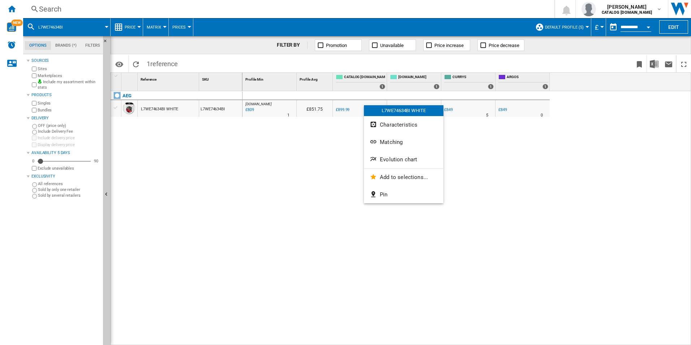
drag, startPoint x: 407, startPoint y: 162, endPoint x: 400, endPoint y: 162, distance: 7.6
click at [404, 162] on span "Evolution chart" at bounding box center [398, 159] width 37 height 7
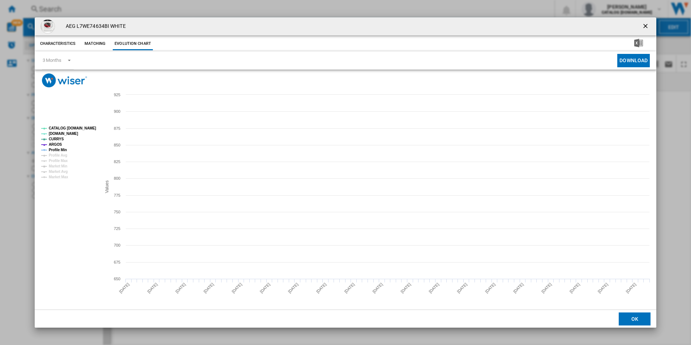
click at [65, 149] on tspan "Profile Min" at bounding box center [58, 150] width 18 height 4
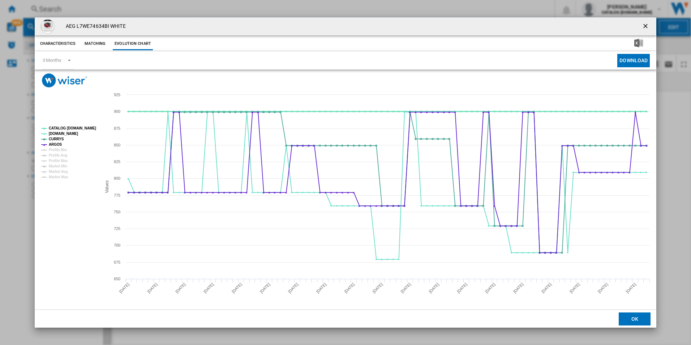
click at [75, 126] on tspan "CATALOG [DOMAIN_NAME]" at bounding box center [72, 128] width 47 height 4
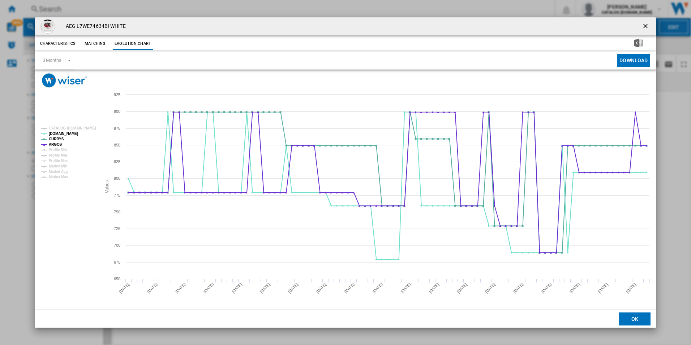
click at [650, 21] on button "Product popup" at bounding box center [646, 26] width 14 height 14
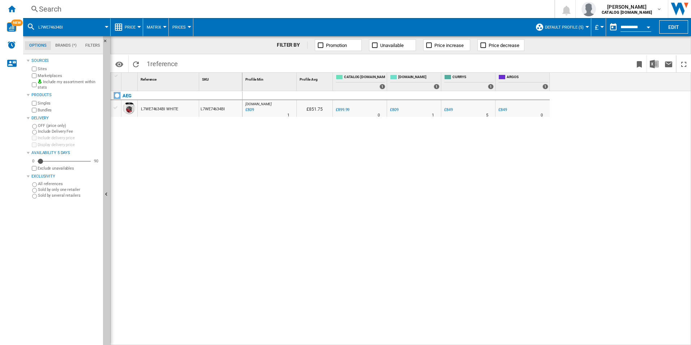
click at [288, 15] on div "Search Search 0 [PERSON_NAME] CATALOG [DOMAIN_NAME] CATALOG [DOMAIN_NAME] My se…" at bounding box center [357, 9] width 668 height 18
click at [291, 12] on div "Search" at bounding box center [287, 9] width 497 height 10
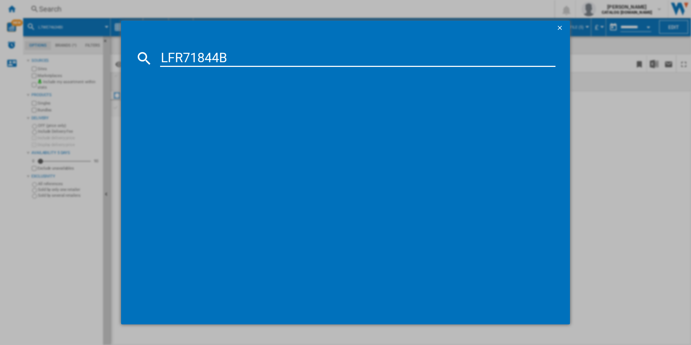
type input "LFR71844B"
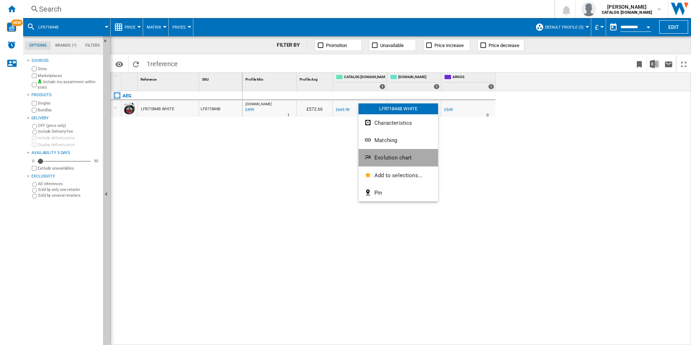
click at [392, 159] on span "Evolution chart" at bounding box center [392, 157] width 37 height 7
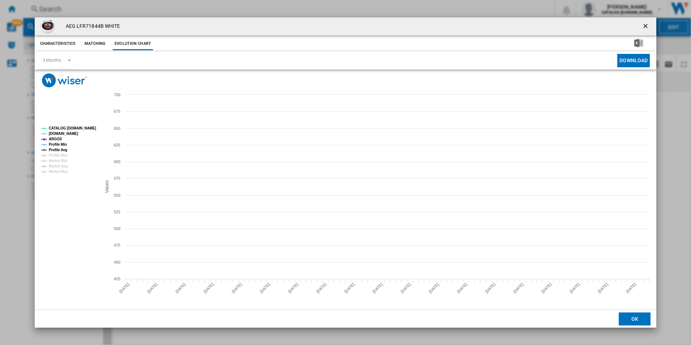
click at [64, 149] on tspan "Profile Avg" at bounding box center [58, 150] width 18 height 4
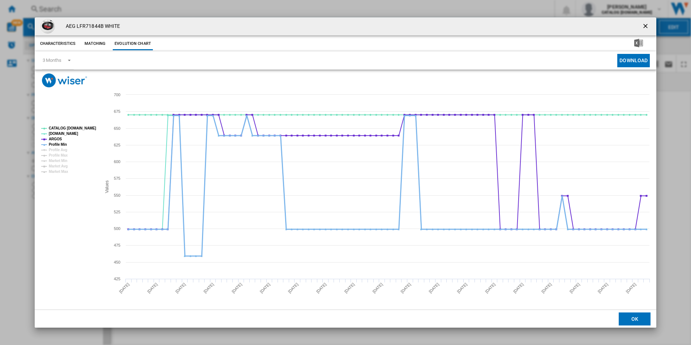
click at [63, 144] on tspan "Profile Min" at bounding box center [58, 144] width 18 height 4
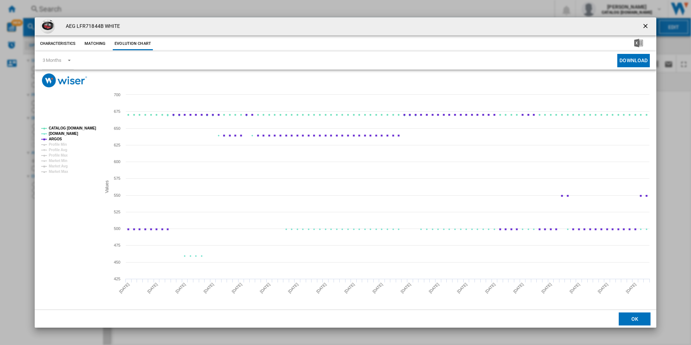
click at [70, 126] on tspan "CATALOG [DOMAIN_NAME]" at bounding box center [72, 128] width 47 height 4
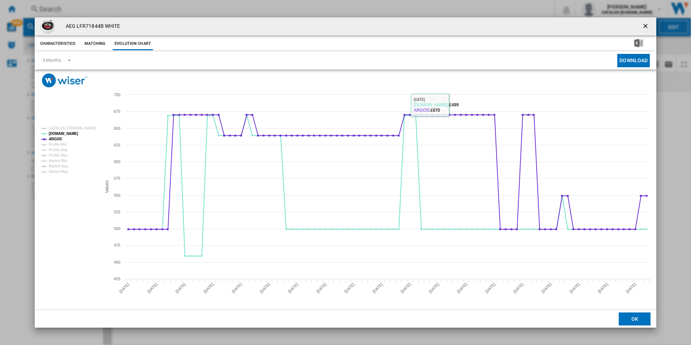
click at [648, 26] on ng-md-icon "getI18NText('BUTTONS.CLOSE_DIALOG')" at bounding box center [646, 26] width 9 height 9
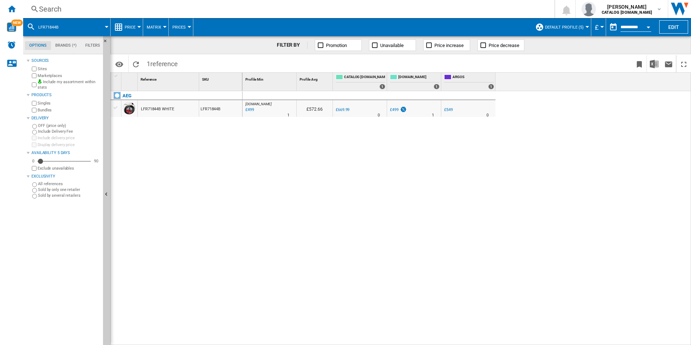
click at [404, 10] on div "Search" at bounding box center [287, 9] width 497 height 10
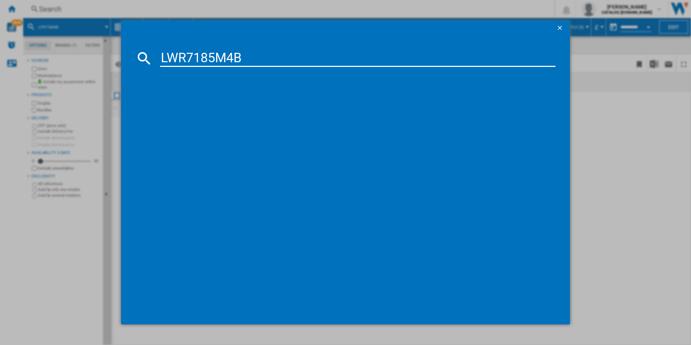
type input "LWR7185M4B"
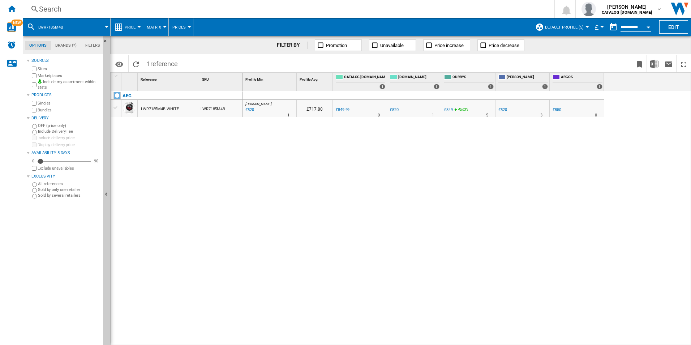
drag, startPoint x: 366, startPoint y: 107, endPoint x: 374, endPoint y: 108, distance: 8.3
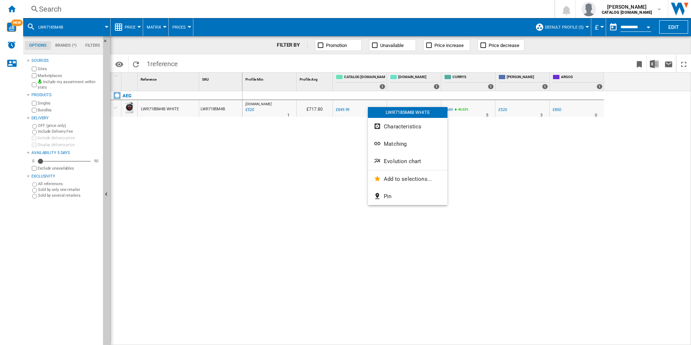
click at [405, 160] on span "Evolution chart" at bounding box center [402, 161] width 37 height 7
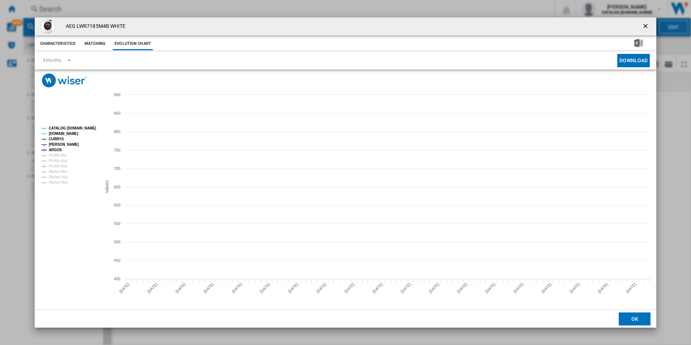
click at [70, 130] on tspan "CATALOG [DOMAIN_NAME]" at bounding box center [72, 128] width 47 height 4
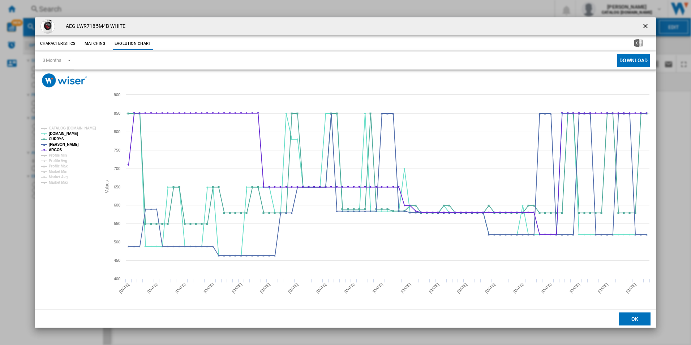
click at [641, 29] on button "Product popup" at bounding box center [646, 26] width 14 height 14
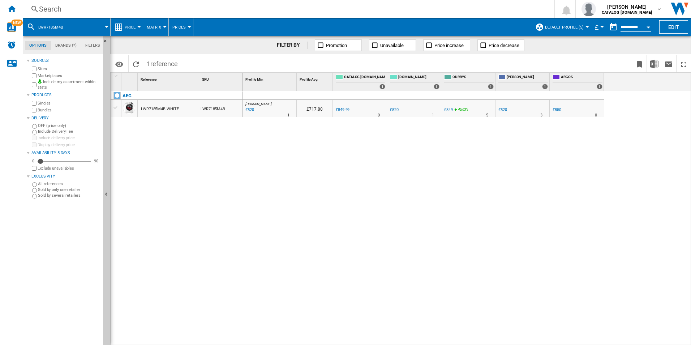
click at [425, 9] on div "Search" at bounding box center [287, 9] width 497 height 10
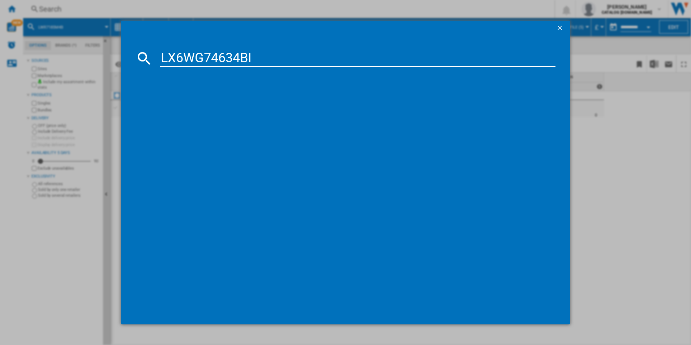
type input "LX6WG74634BI"
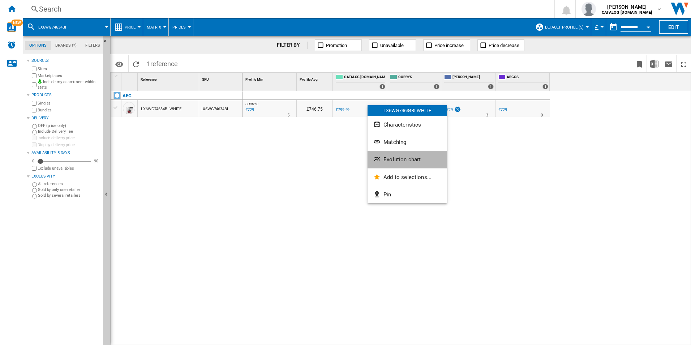
click at [409, 164] on button "Evolution chart" at bounding box center [407, 159] width 79 height 17
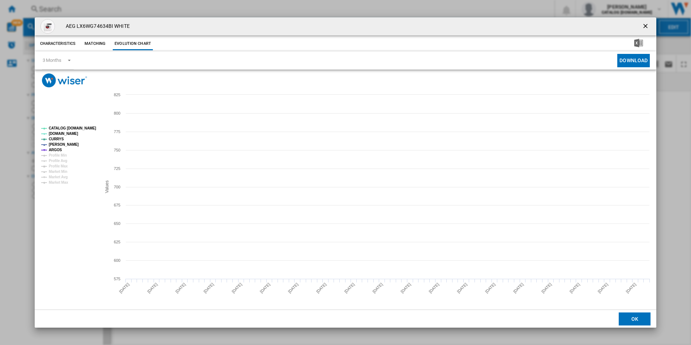
click at [71, 130] on tspan "CATALOG [DOMAIN_NAME]" at bounding box center [72, 128] width 47 height 4
